Goal: Communication & Community: Connect with others

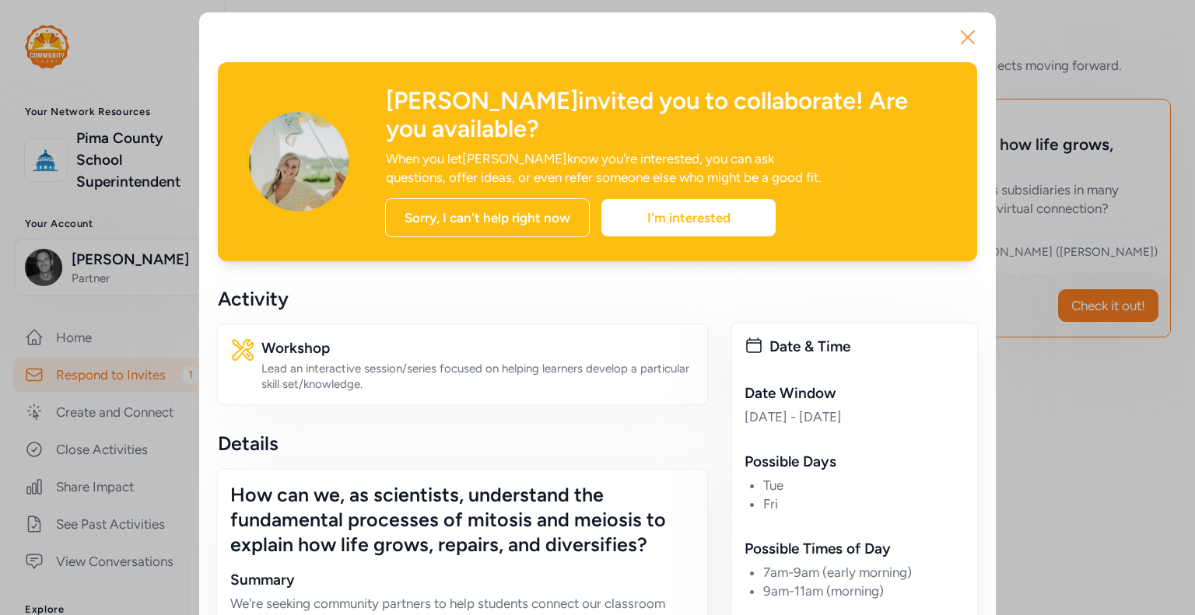
click at [956, 37] on icon "button" at bounding box center [967, 37] width 25 height 25
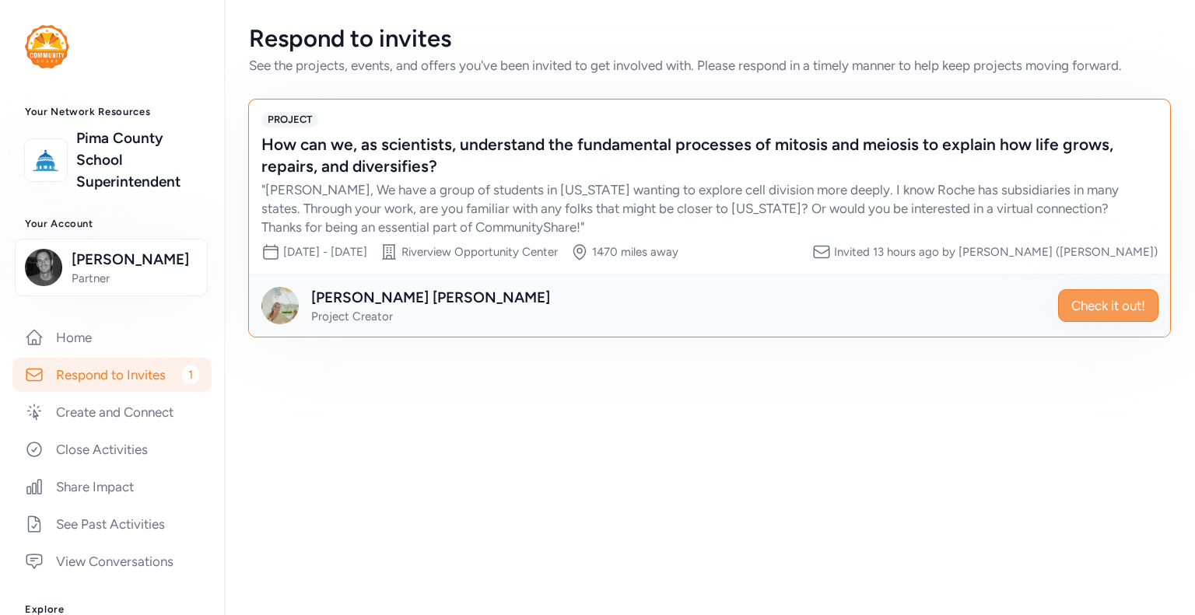
click at [1085, 303] on span "Check it out!" at bounding box center [1108, 305] width 74 height 19
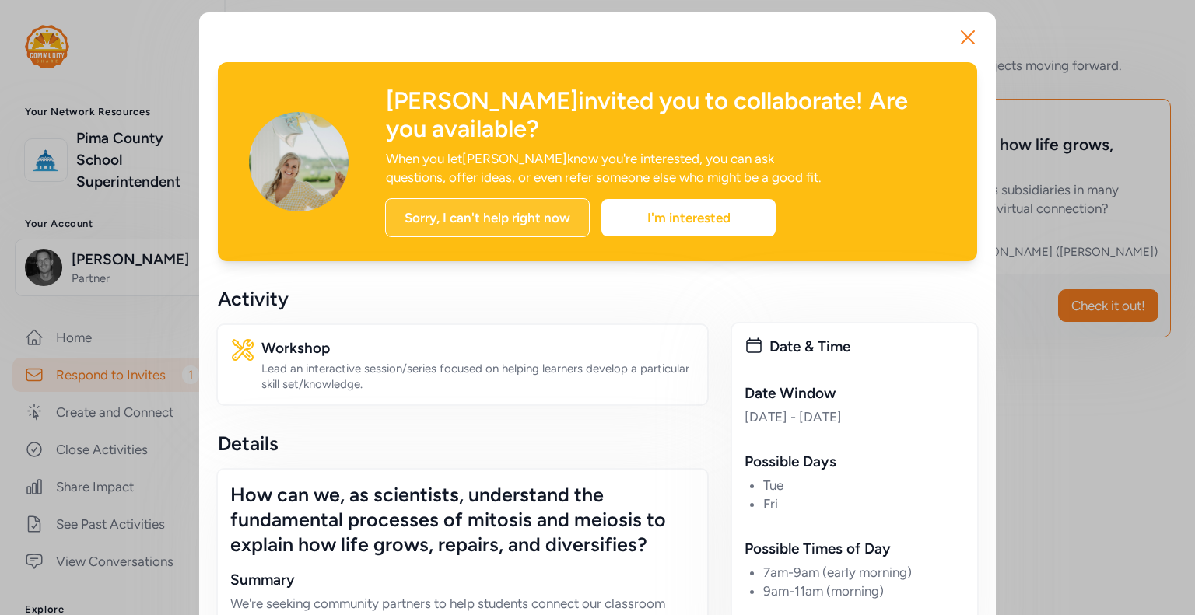
click at [467, 222] on div "Sorry, I can't help right now" at bounding box center [487, 217] width 205 height 39
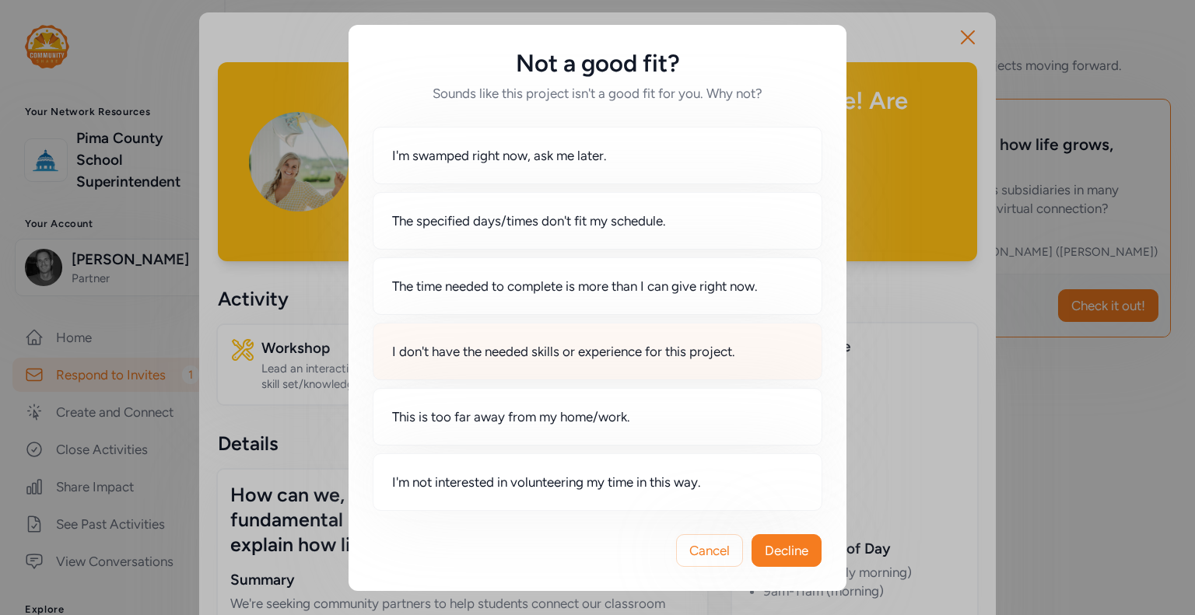
click at [672, 357] on span "I don't have the needed skills or experience for this project." at bounding box center [563, 351] width 343 height 19
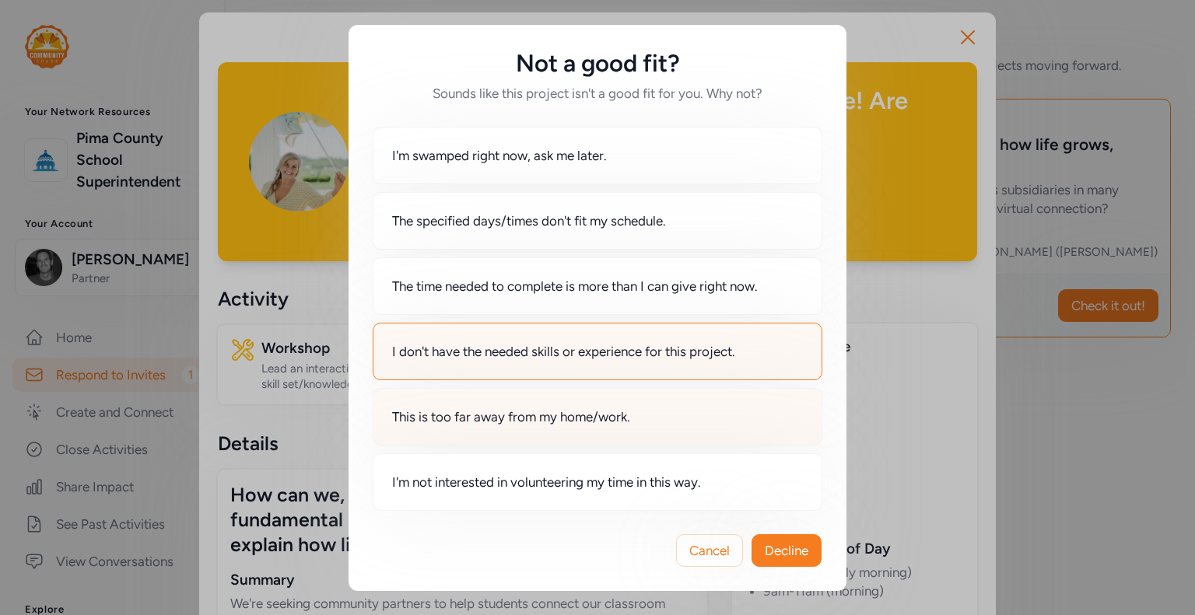
click at [685, 419] on div "This is too far away from my home/work." at bounding box center [598, 417] width 450 height 58
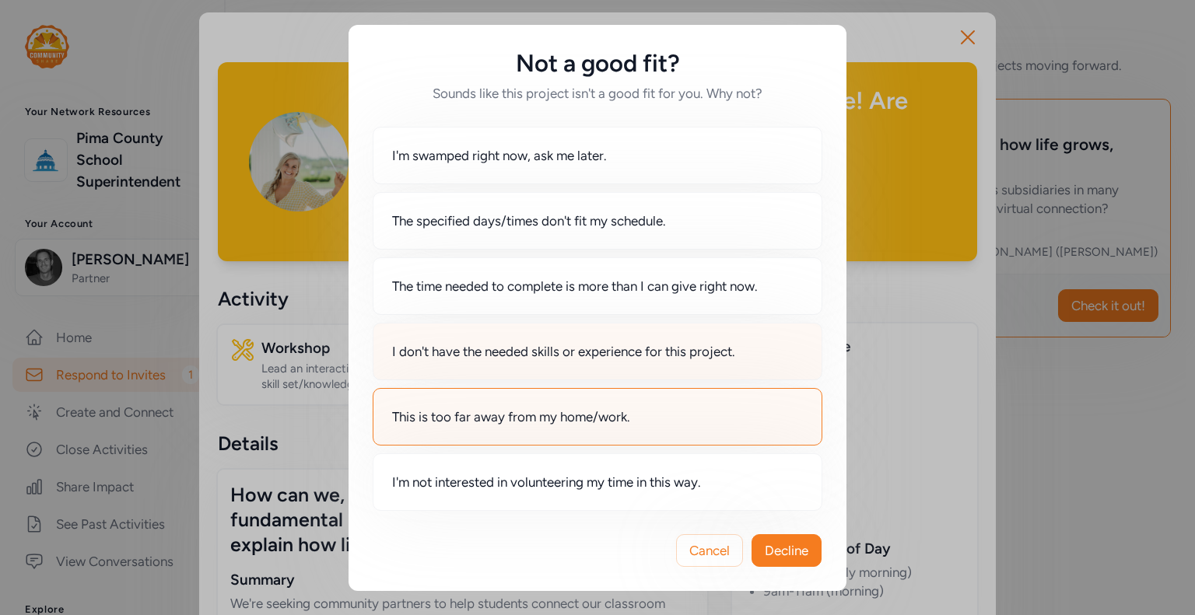
click at [667, 363] on div "I don't have the needed skills or experience for this project." at bounding box center [598, 352] width 450 height 58
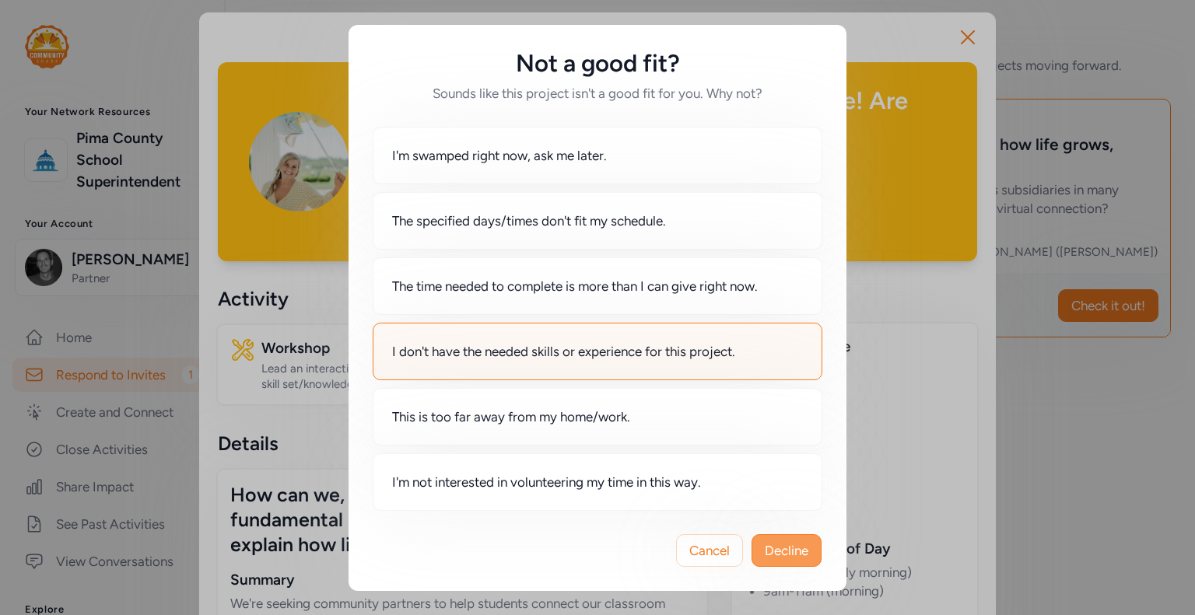
click at [783, 549] on span "Decline" at bounding box center [787, 551] width 44 height 19
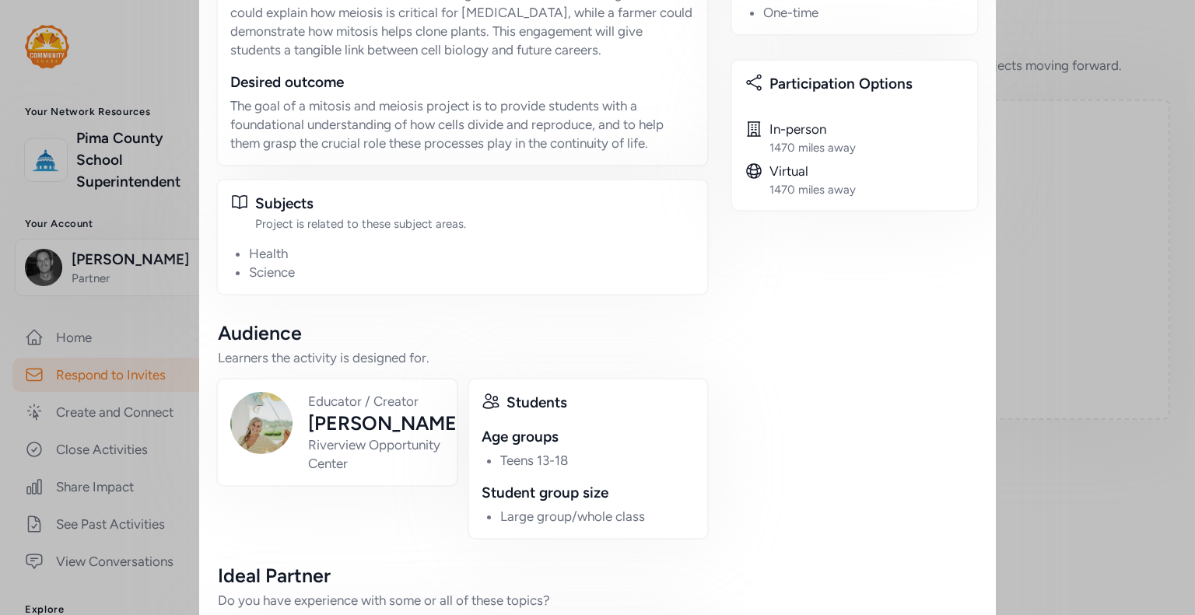
scroll to position [752, 0]
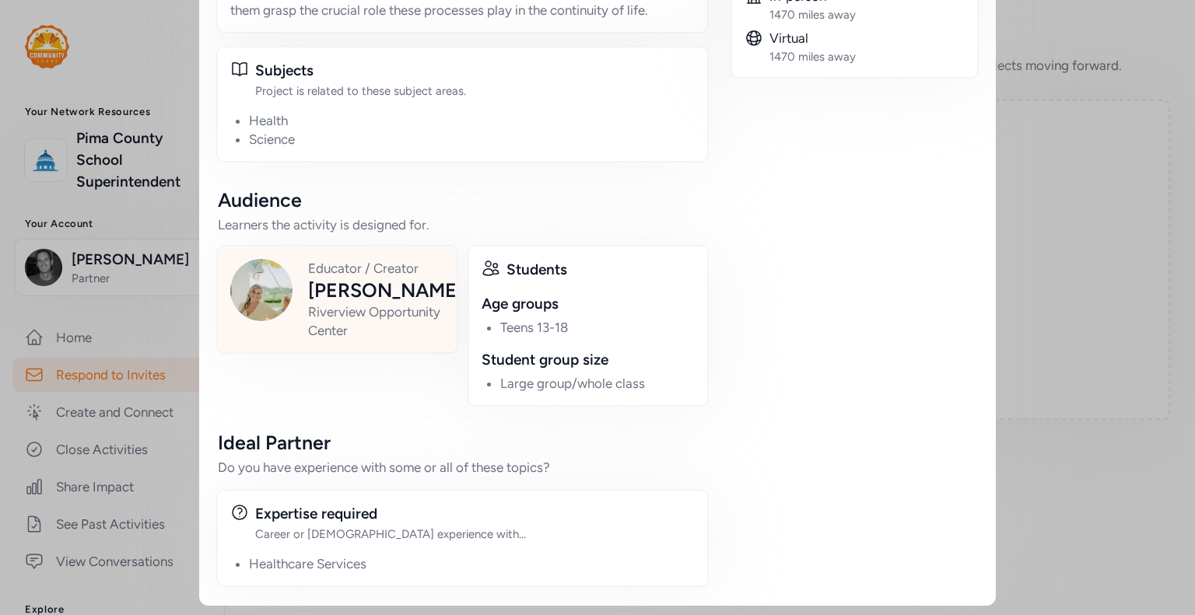
click at [308, 292] on div "[PERSON_NAME]" at bounding box center [385, 290] width 155 height 25
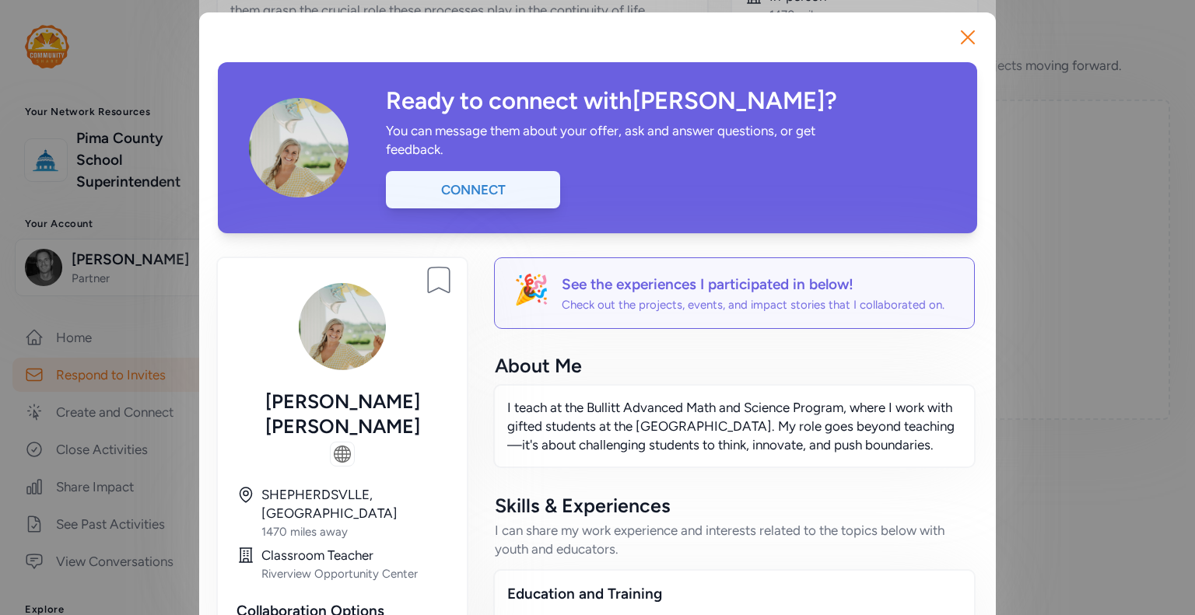
click at [485, 188] on div "Connect" at bounding box center [473, 189] width 174 height 37
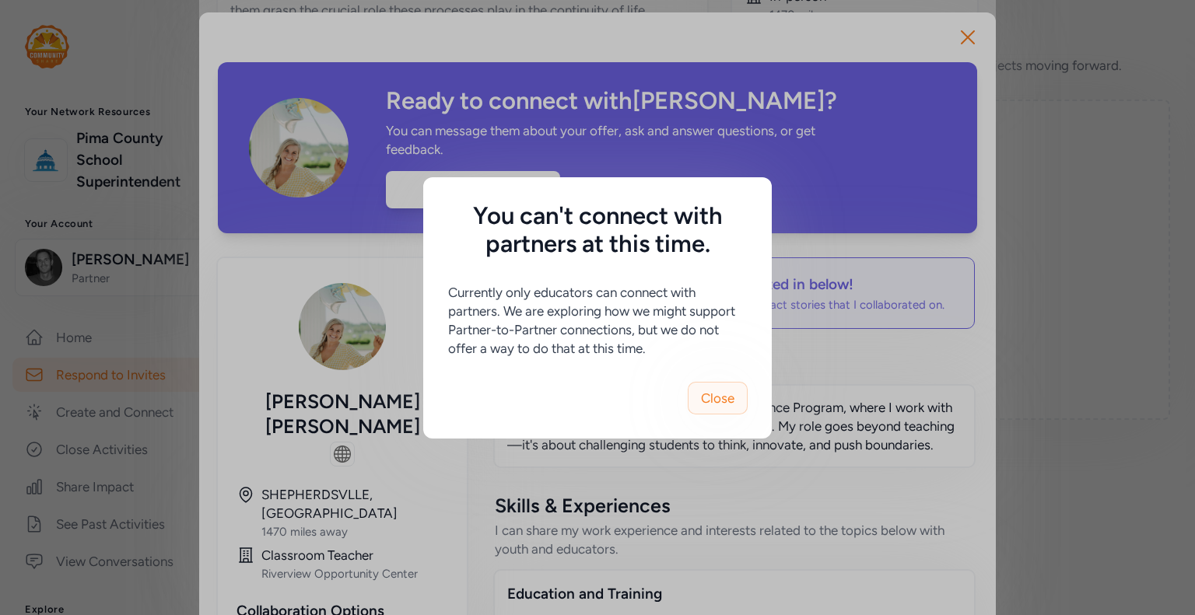
click at [701, 394] on span "Close" at bounding box center [717, 398] width 33 height 19
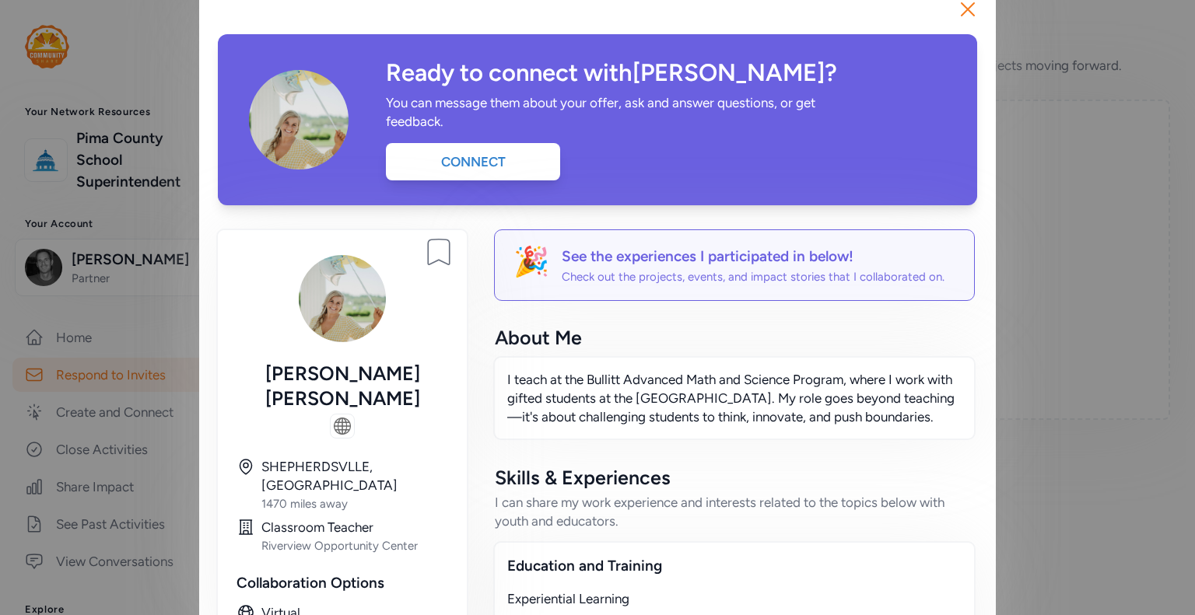
scroll to position [21, 0]
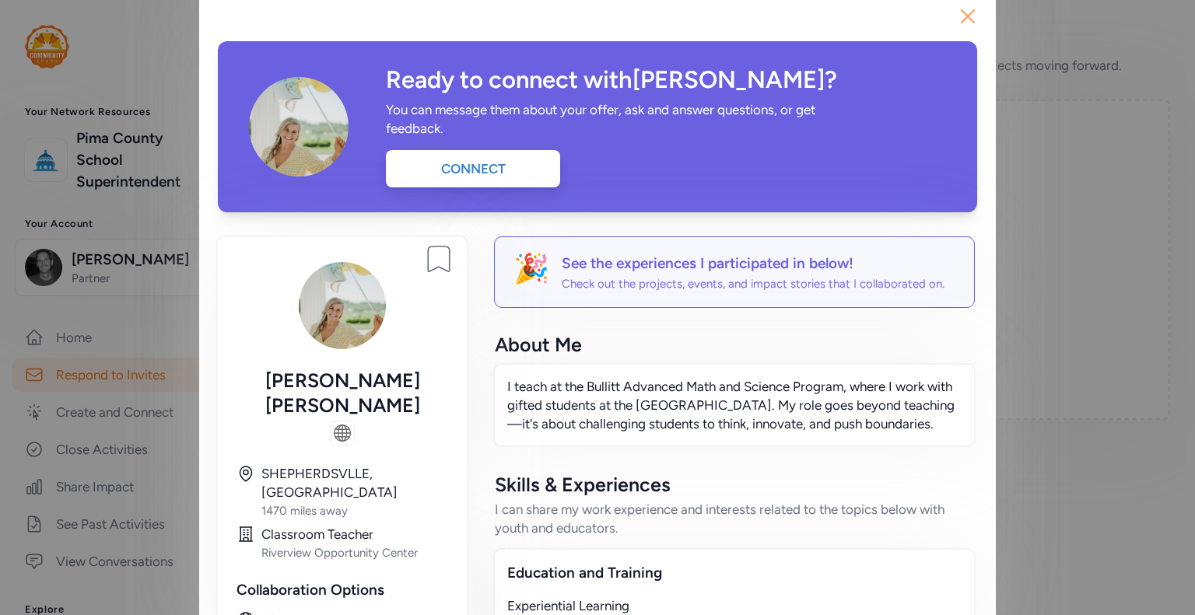
click at [955, 9] on icon "button" at bounding box center [967, 16] width 25 height 25
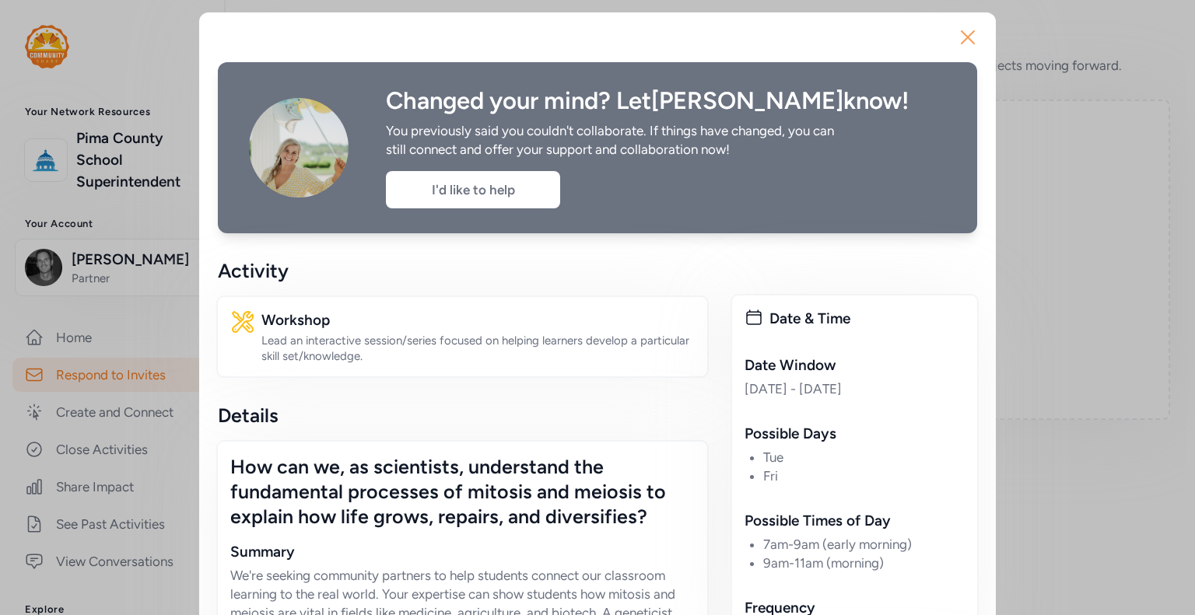
click at [955, 31] on icon "button" at bounding box center [967, 37] width 25 height 25
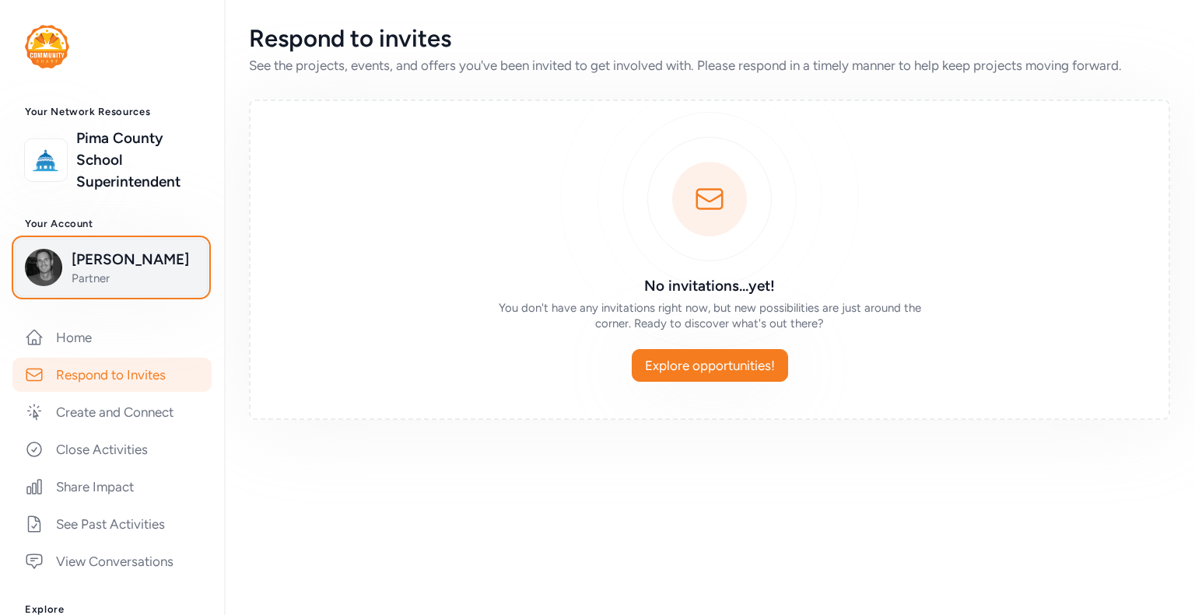
click at [121, 258] on span "[PERSON_NAME]" at bounding box center [135, 260] width 126 height 22
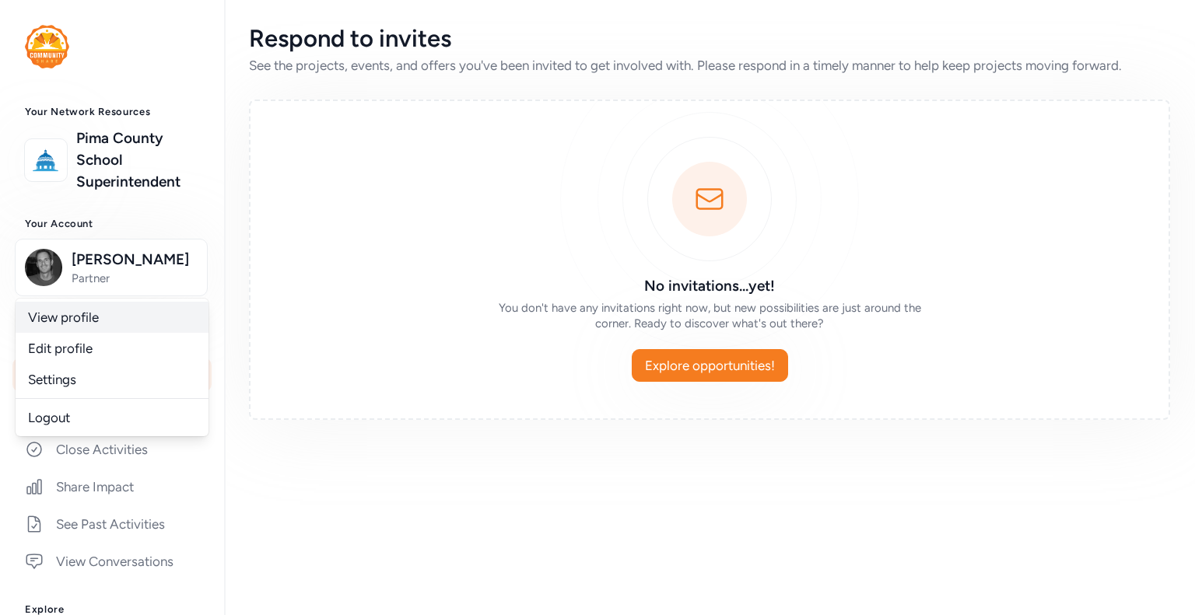
click at [90, 328] on link "View profile" at bounding box center [112, 317] width 193 height 31
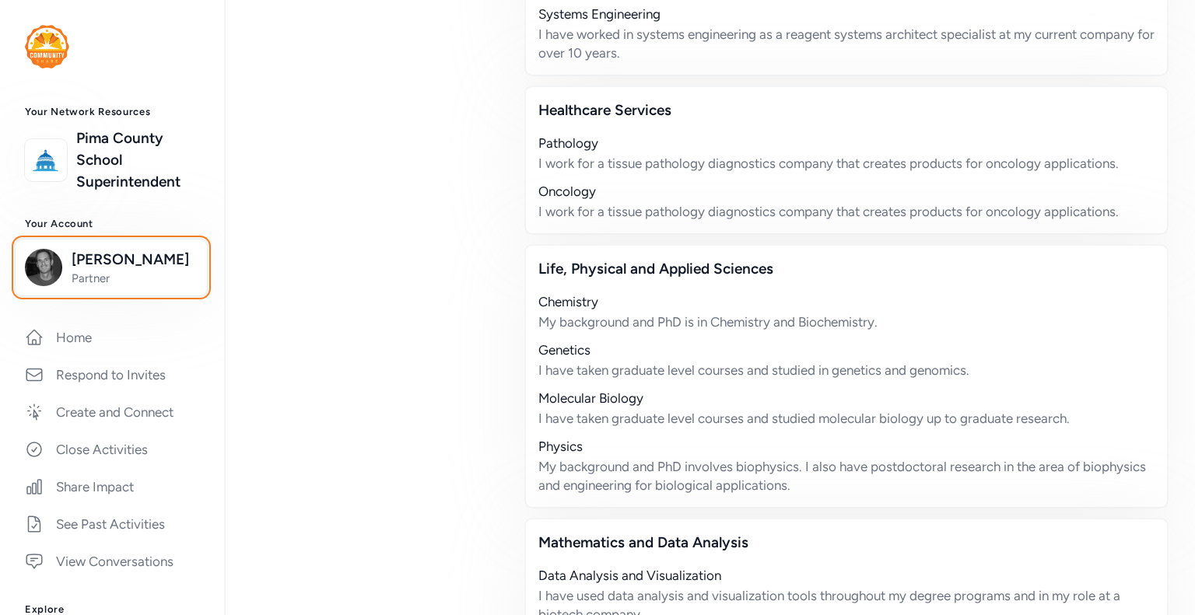
scroll to position [879, 0]
click at [59, 563] on link "View Conversations" at bounding box center [111, 562] width 199 height 34
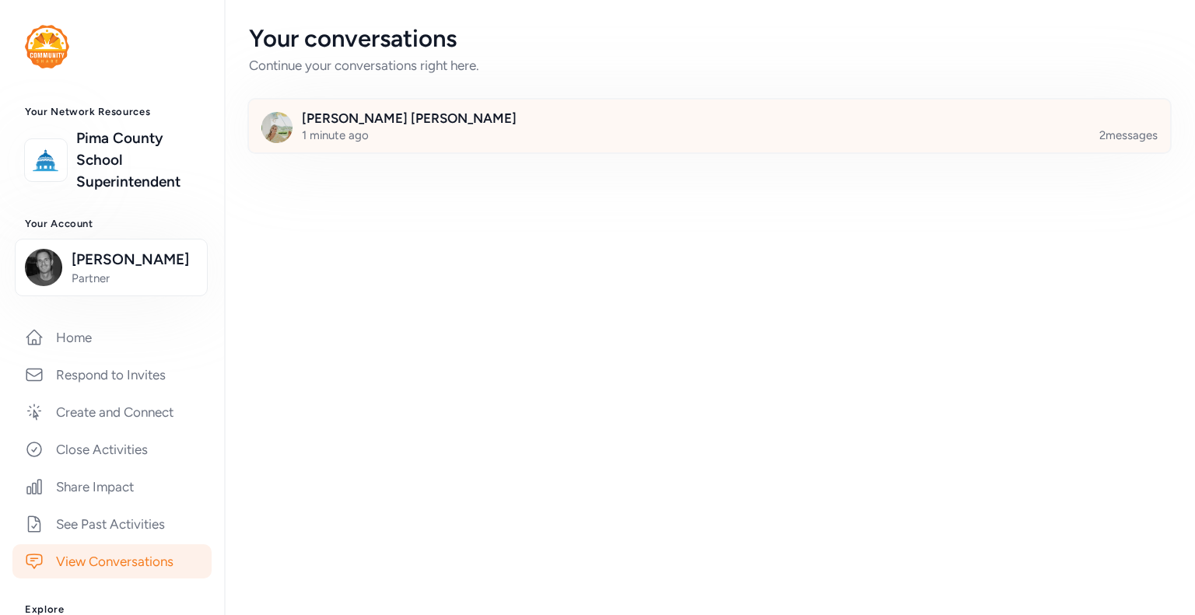
click at [405, 128] on div at bounding box center [721, 135] width 921 height 53
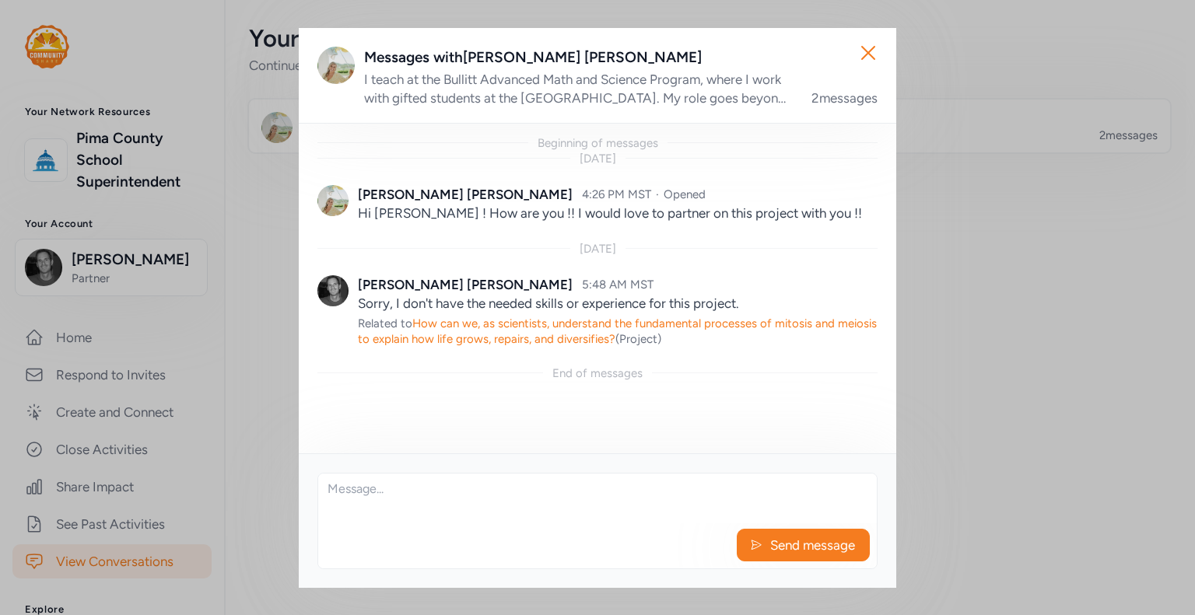
click at [535, 528] on div "Send message" at bounding box center [597, 521] width 560 height 96
click at [357, 492] on textarea at bounding box center [597, 499] width 559 height 50
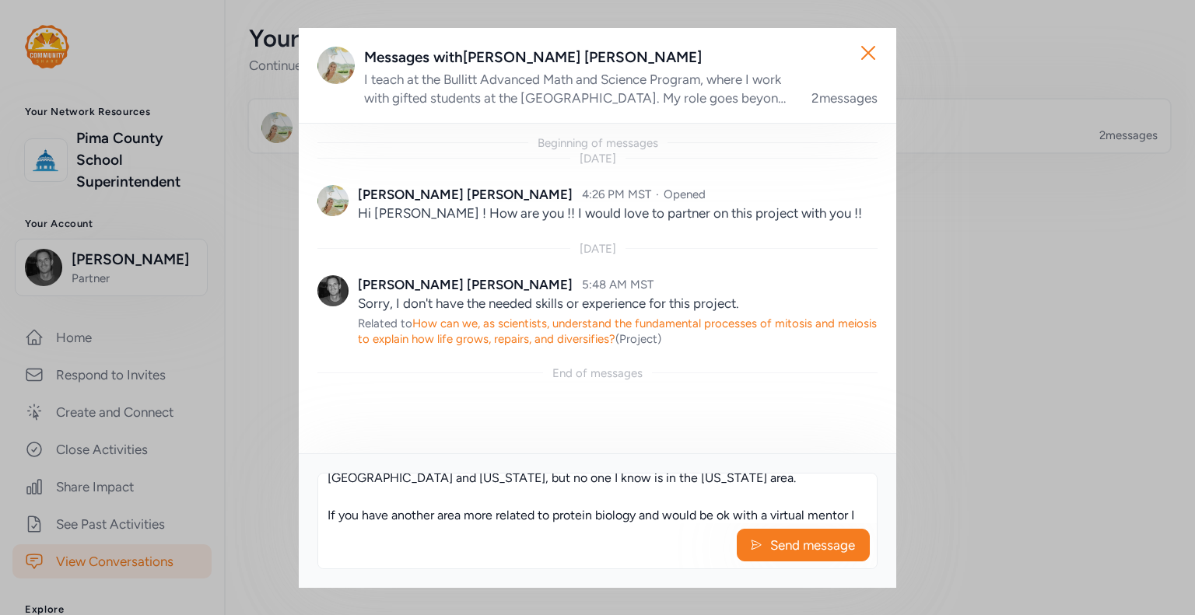
scroll to position [104, 0]
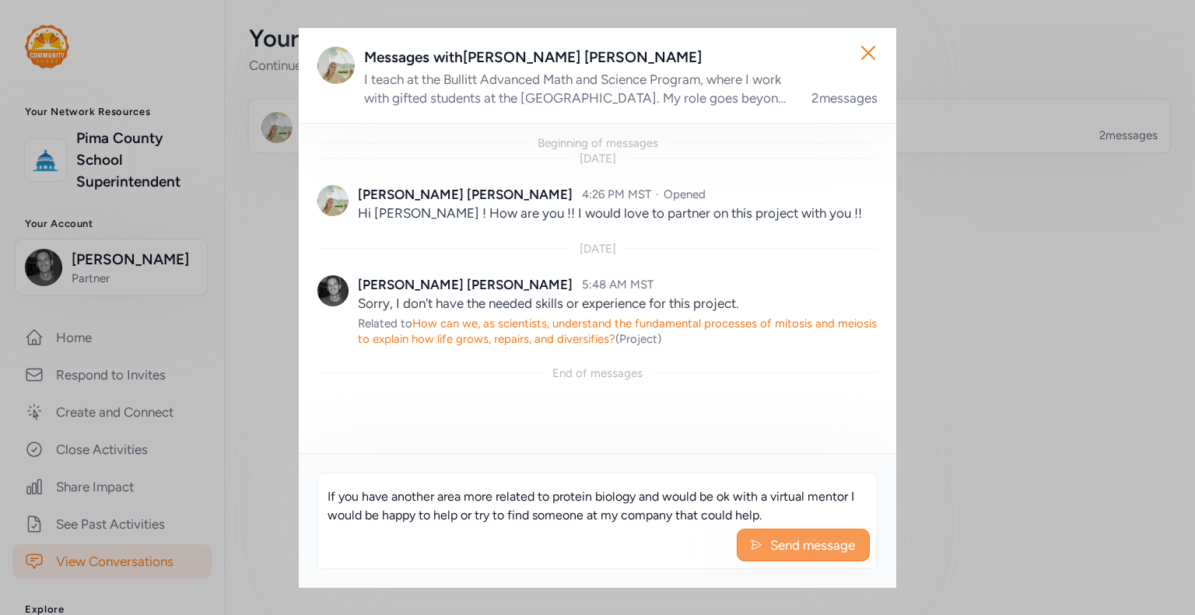
type textarea "Hello [PERSON_NAME], I'm sorry but in the Community Share program I couldn't li…"
click at [760, 547] on icon at bounding box center [756, 546] width 12 height 16
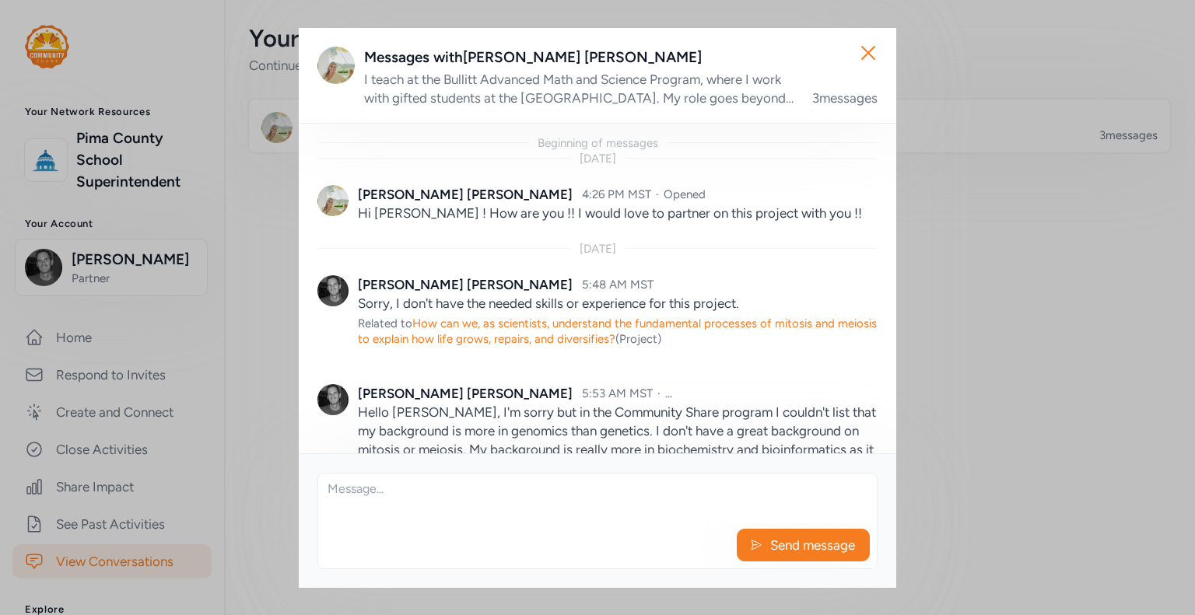
scroll to position [174, 0]
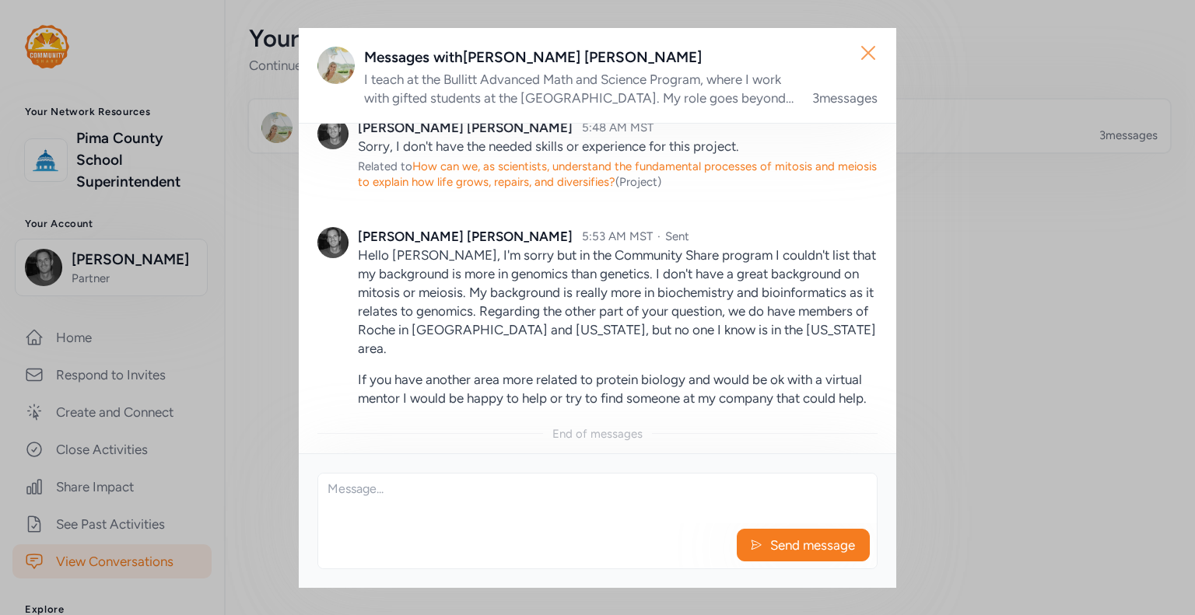
click at [867, 57] on icon "button" at bounding box center [868, 52] width 25 height 25
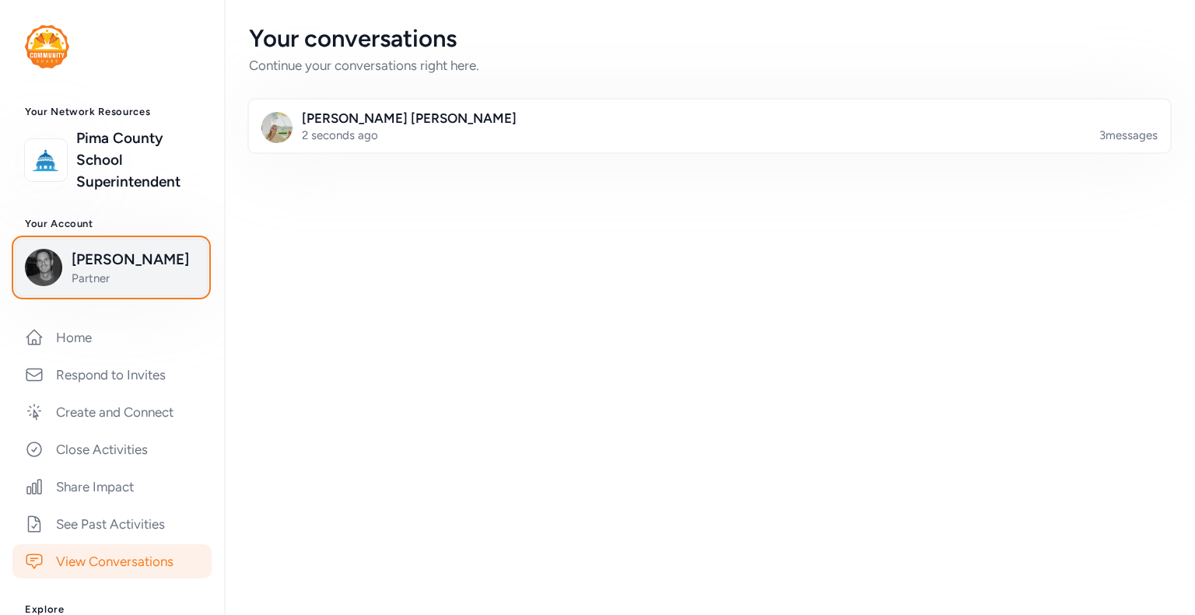
click at [93, 280] on span "Partner" at bounding box center [135, 279] width 126 height 16
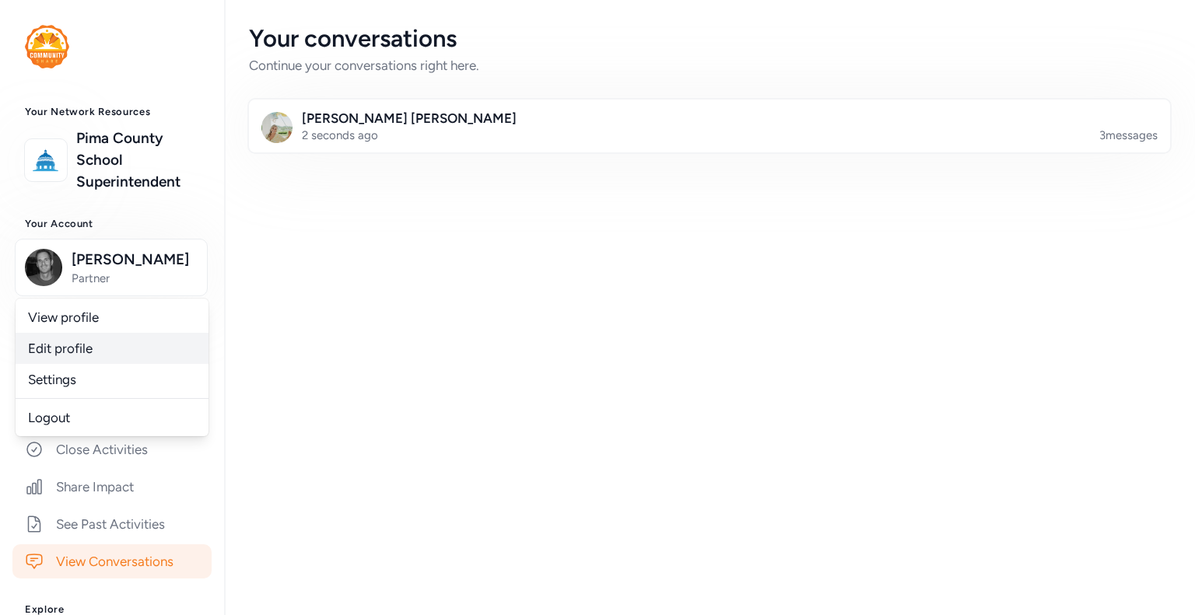
click at [82, 345] on link "Edit profile" at bounding box center [112, 348] width 193 height 31
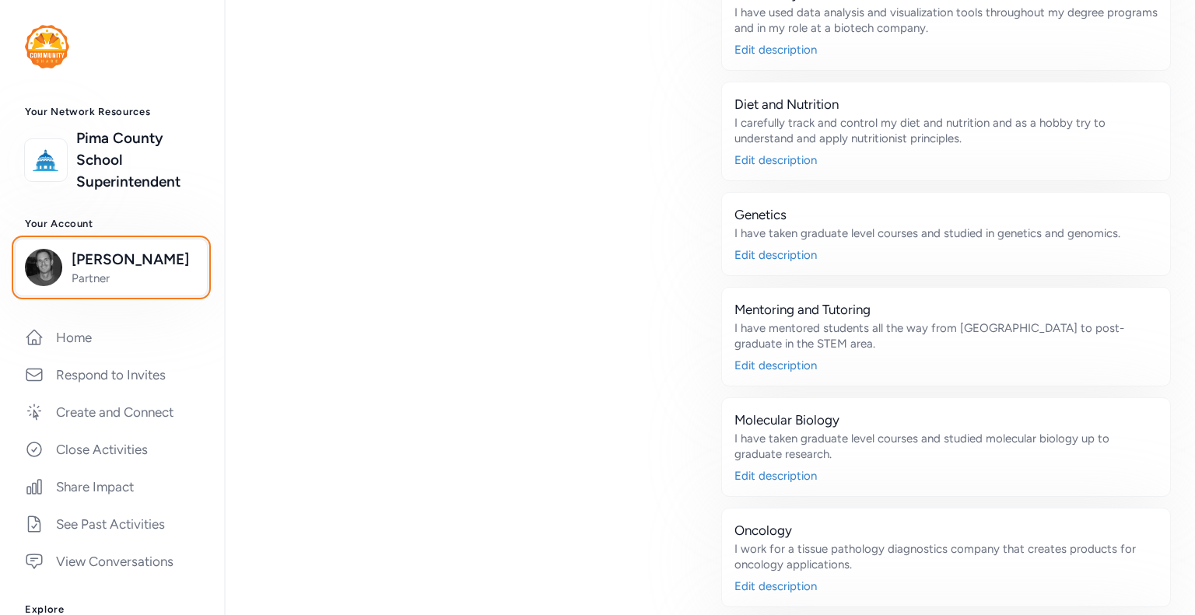
scroll to position [2234, 0]
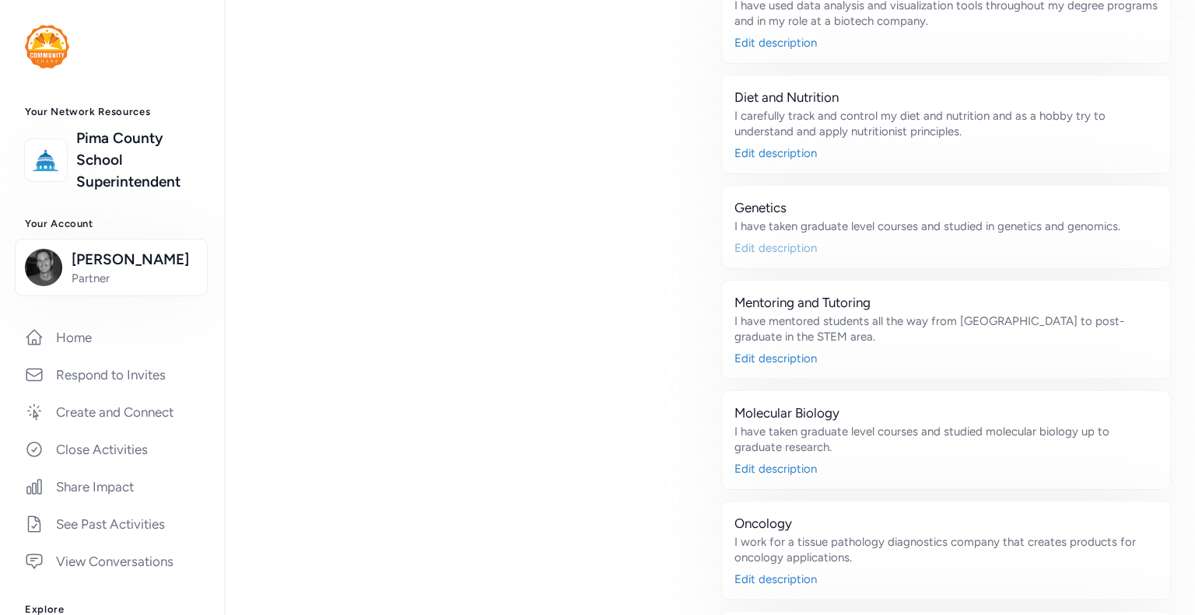
click at [743, 240] on div "Edit description" at bounding box center [945, 248] width 423 height 16
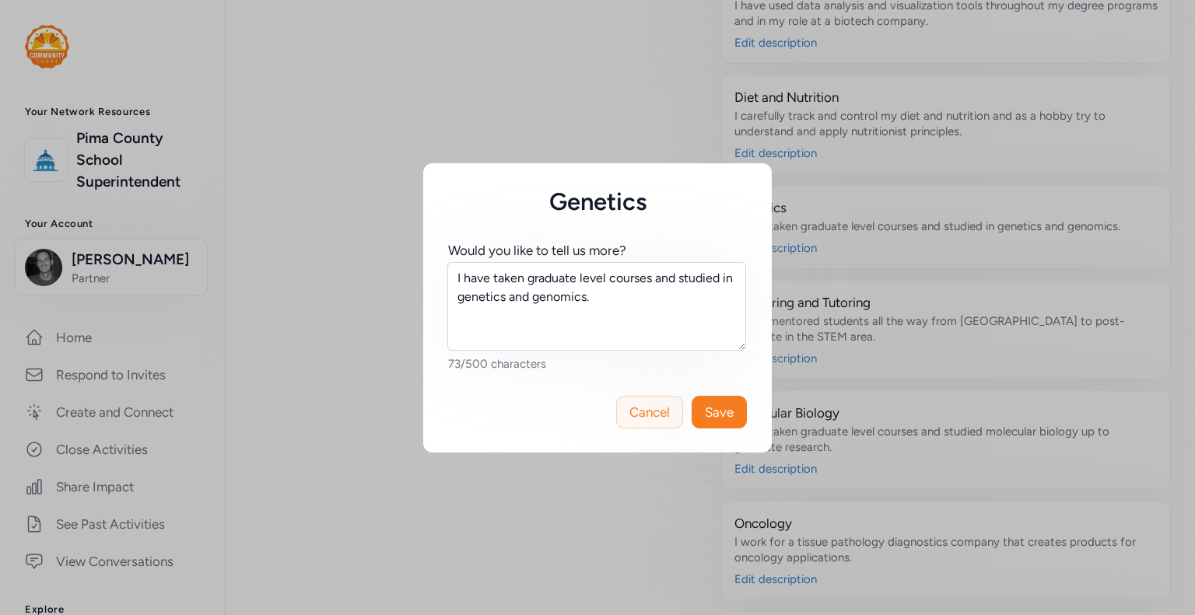
click at [641, 422] on button "Cancel" at bounding box center [649, 412] width 67 height 33
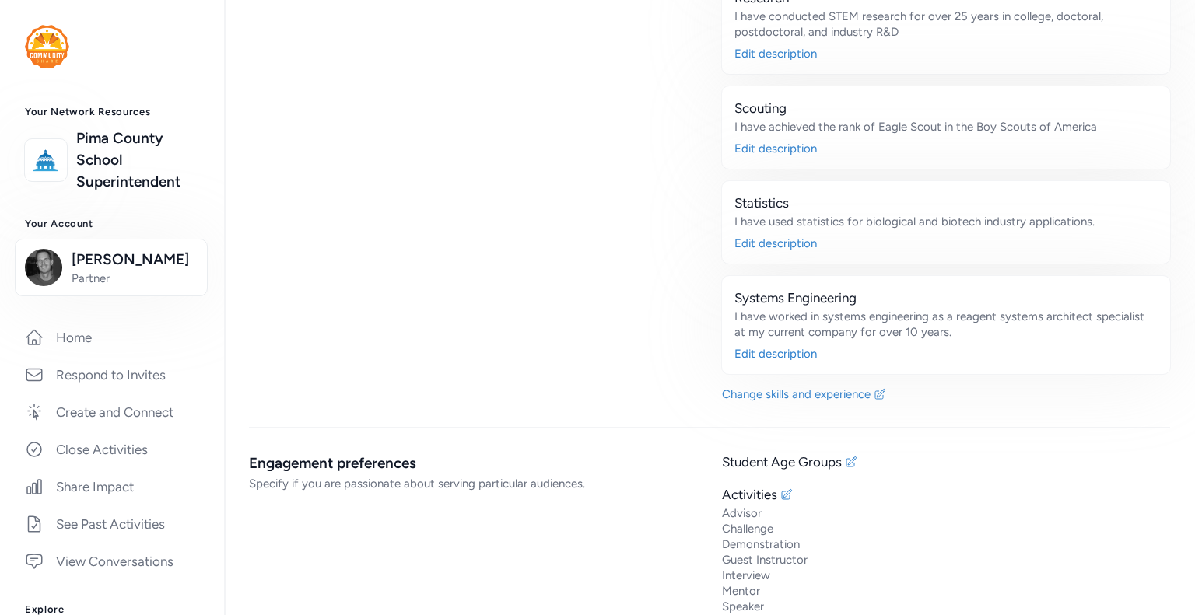
scroll to position [3204, 0]
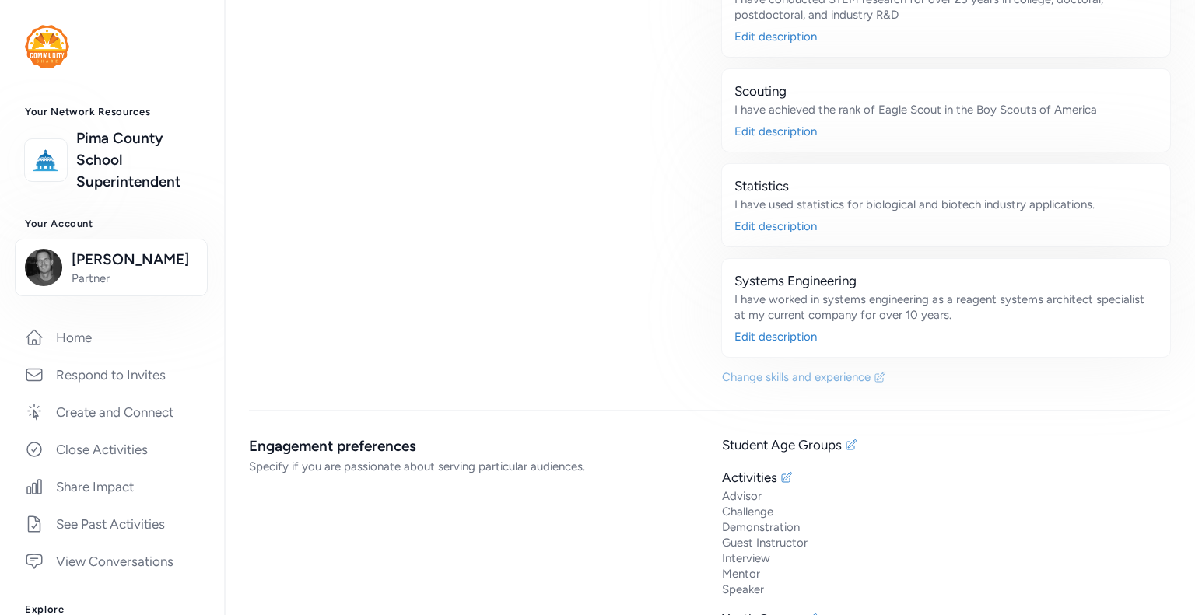
click at [752, 370] on div "Change skills and experience" at bounding box center [796, 378] width 149 height 16
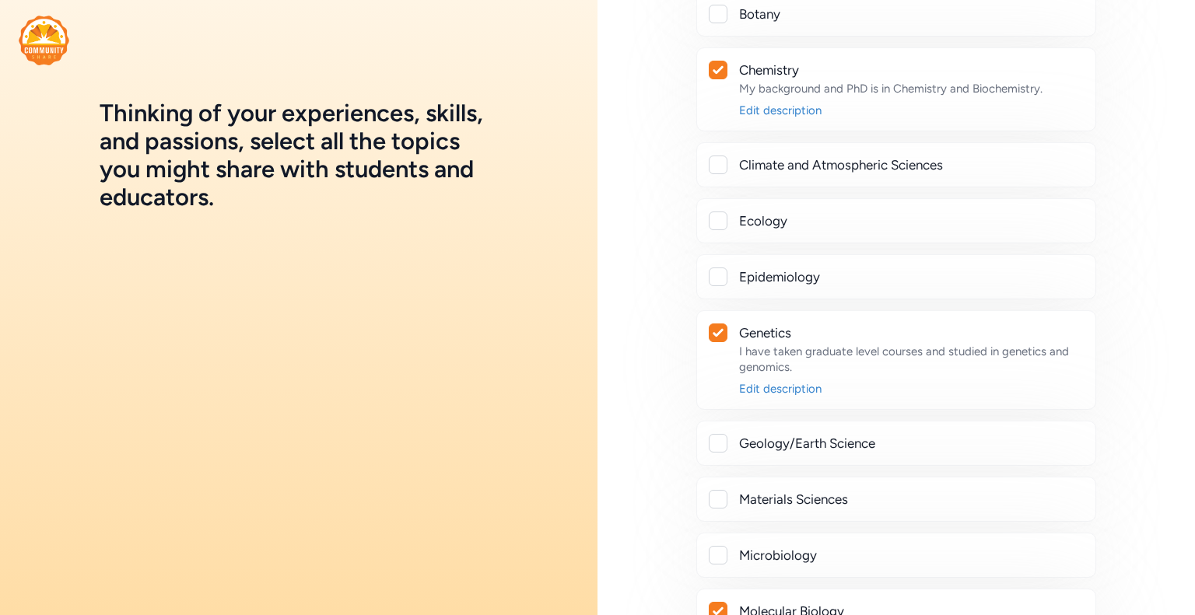
scroll to position [9192, 0]
click at [713, 327] on icon at bounding box center [718, 331] width 11 height 9
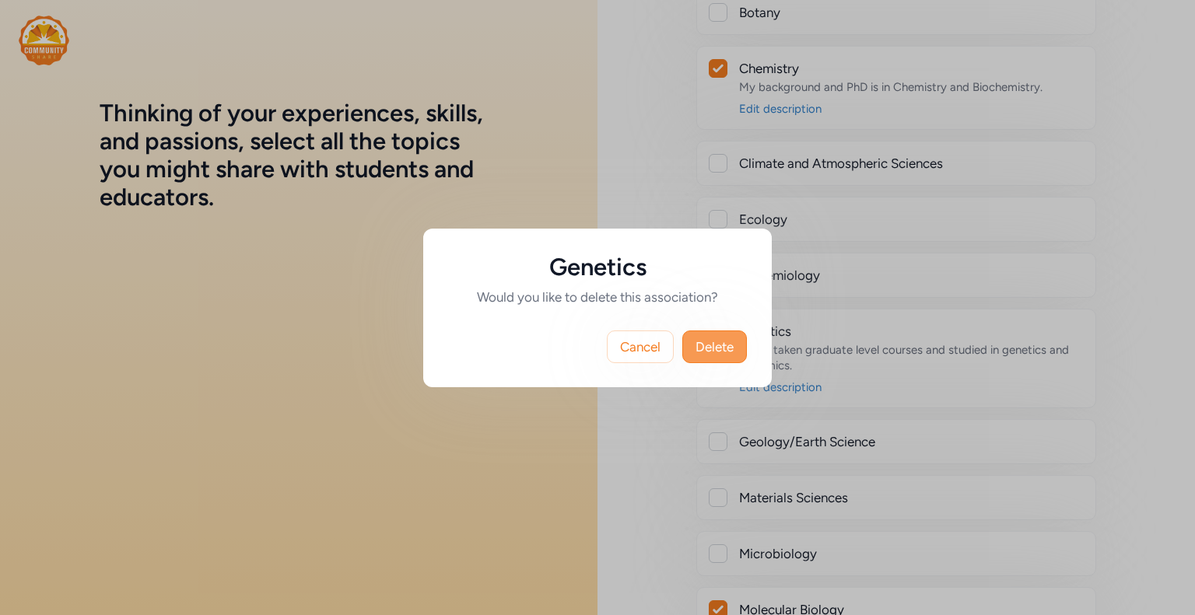
click at [706, 348] on span "Delete" at bounding box center [715, 347] width 38 height 19
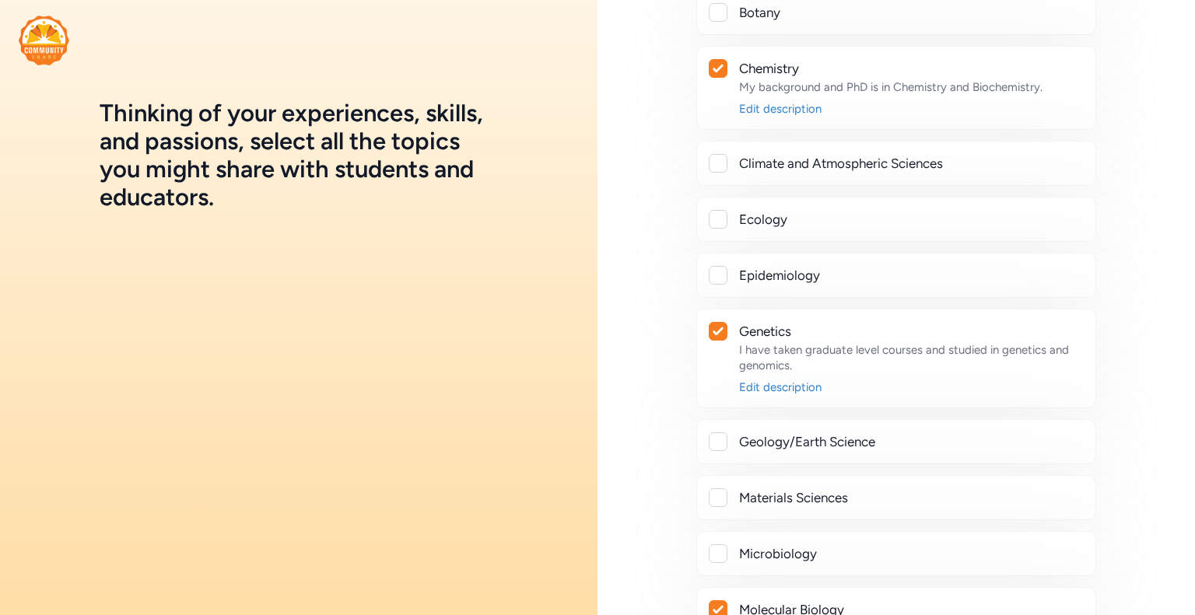
checkbox input "false"
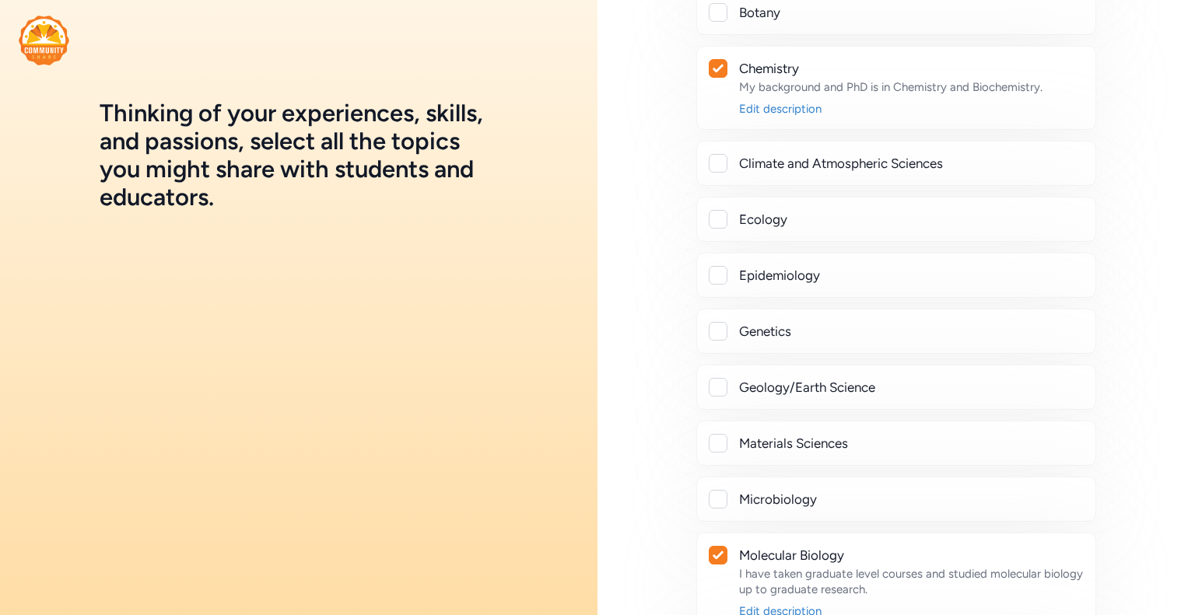
click at [715, 551] on icon at bounding box center [718, 555] width 11 height 9
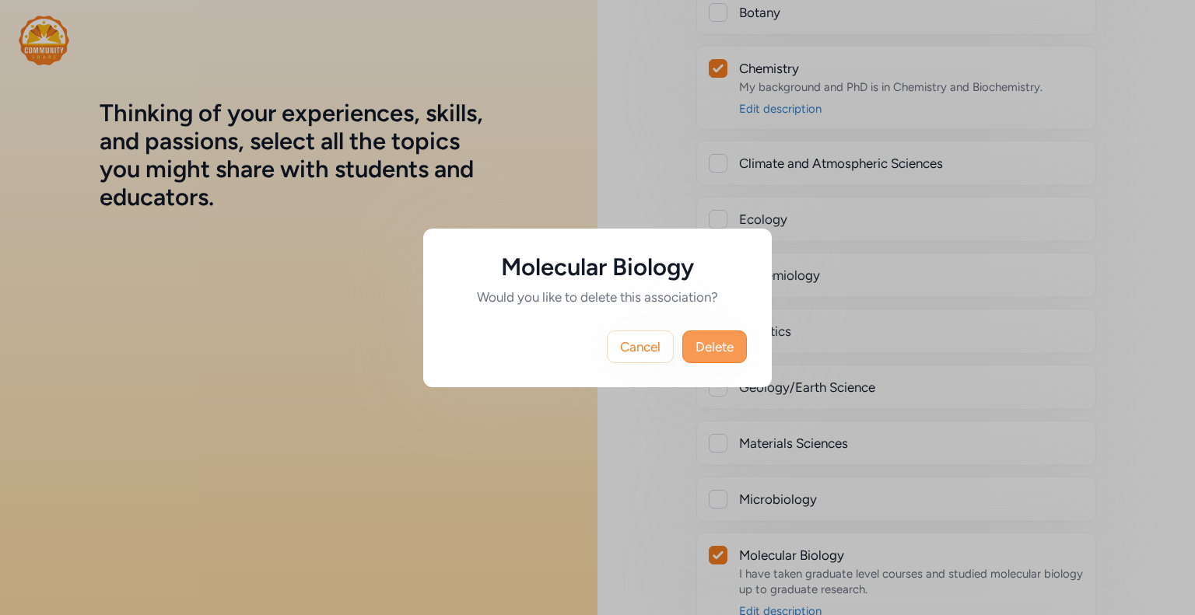
click at [706, 344] on span "Delete" at bounding box center [715, 347] width 38 height 19
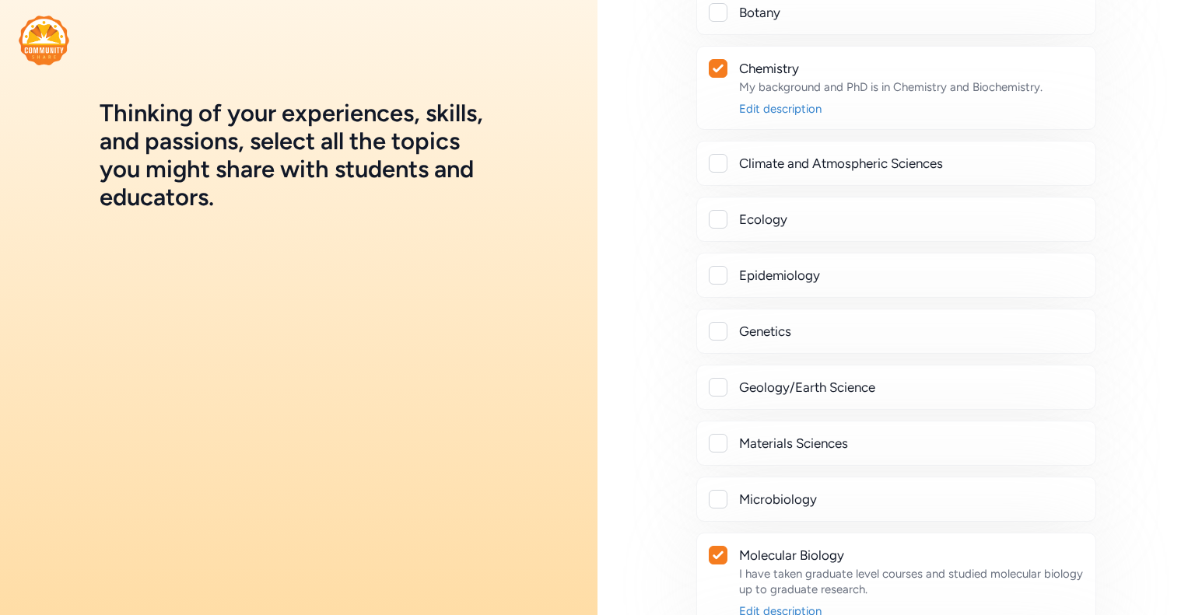
checkbox input "false"
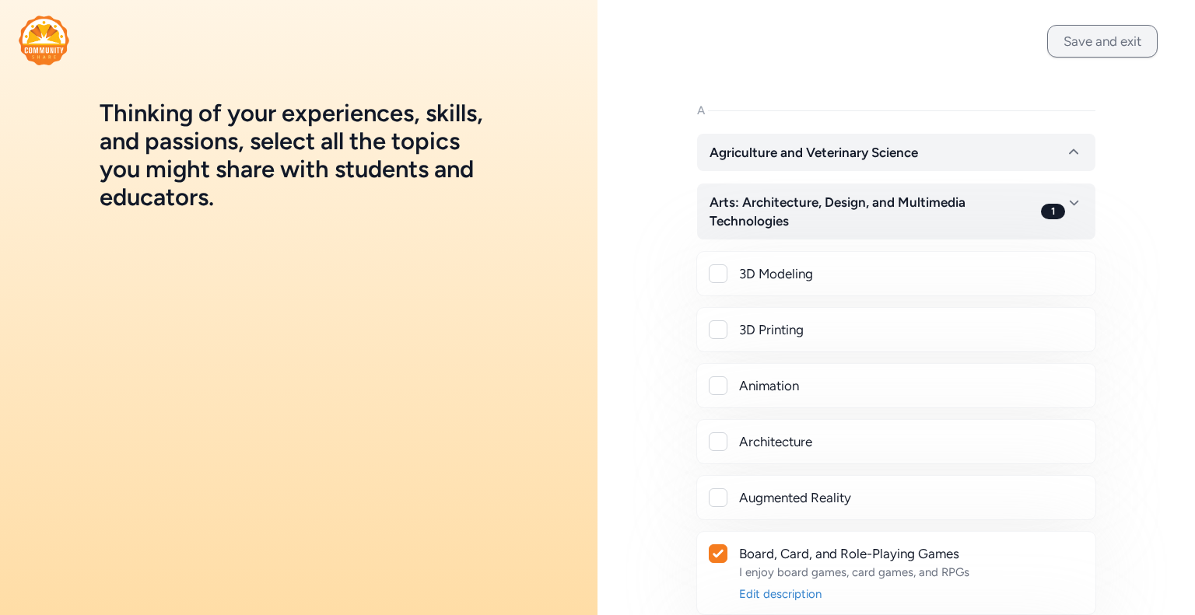
click at [1074, 33] on button "Save and exit" at bounding box center [1102, 41] width 110 height 33
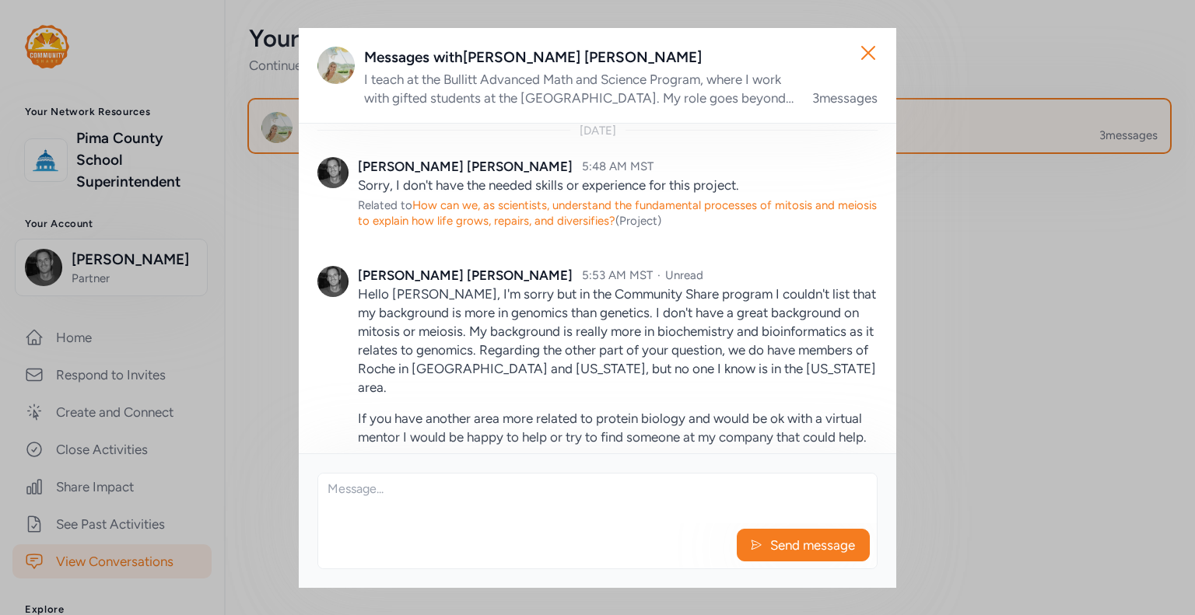
scroll to position [174, 0]
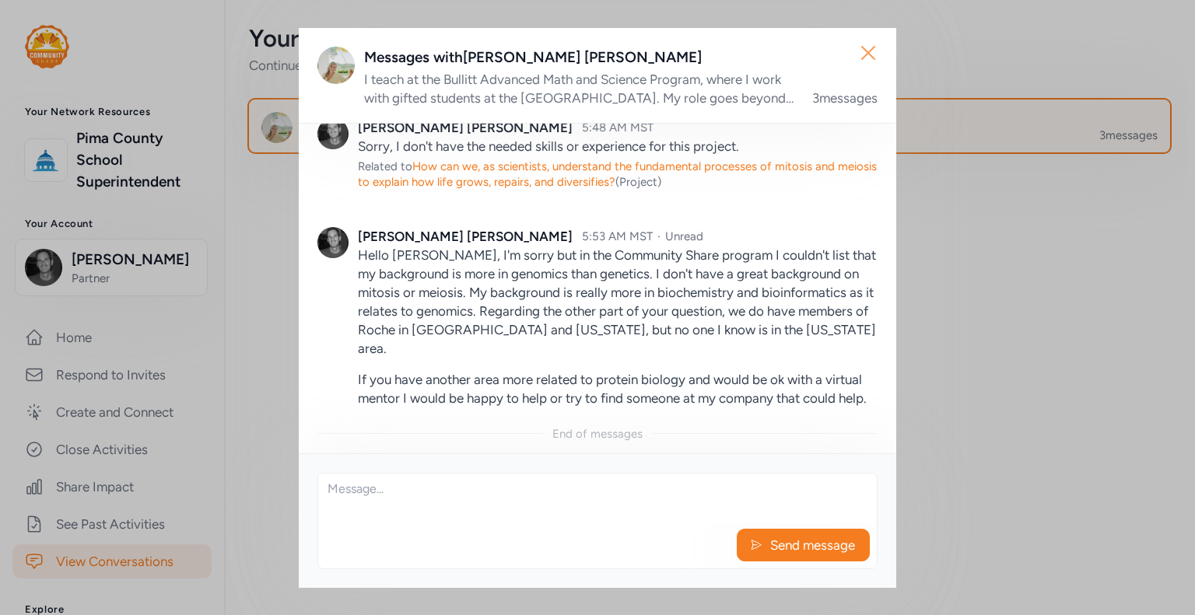
click at [868, 60] on icon "button" at bounding box center [868, 52] width 25 height 25
